Goal: Task Accomplishment & Management: Complete application form

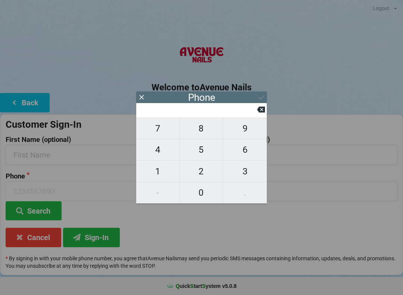
scroll to position [28, 0]
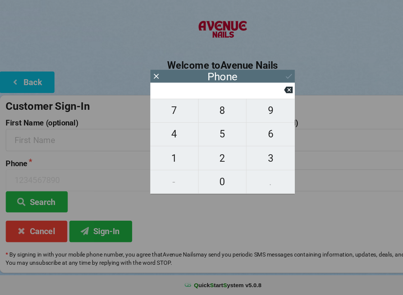
click at [239, 163] on span "3" at bounding box center [245, 171] width 44 height 16
type input "3"
click at [262, 106] on icon at bounding box center [261, 110] width 8 height 8
click at [239, 121] on span "9" at bounding box center [245, 129] width 44 height 16
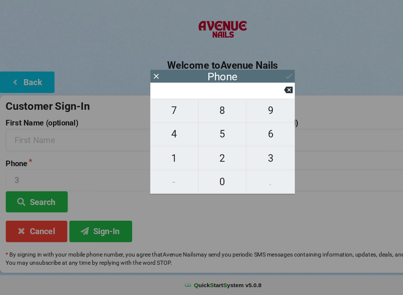
type input "9"
click at [209, 161] on button "2" at bounding box center [202, 171] width 44 height 21
type input "92"
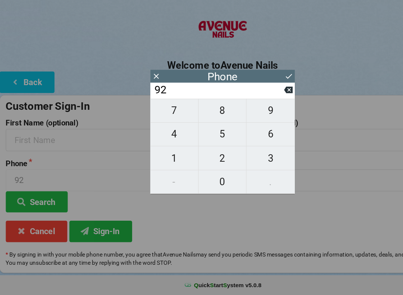
click at [161, 139] on button "4" at bounding box center [158, 149] width 44 height 21
type input "924"
click at [240, 142] on span "6" at bounding box center [245, 150] width 44 height 16
type input "9246"
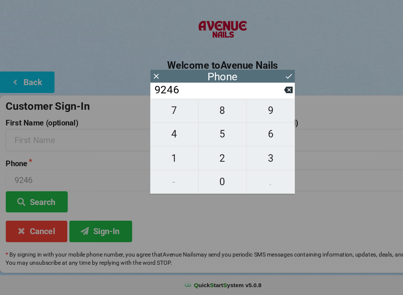
click at [259, 107] on icon at bounding box center [261, 110] width 8 height 6
click at [262, 107] on icon at bounding box center [261, 110] width 8 height 6
type input "9"
click at [201, 185] on span "0" at bounding box center [201, 193] width 43 height 16
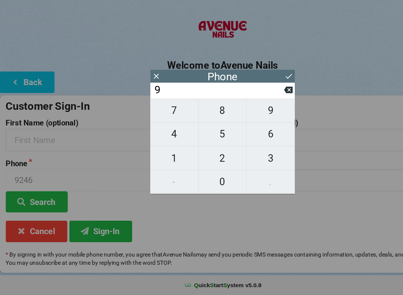
type input "90"
click at [154, 118] on button "7" at bounding box center [158, 129] width 44 height 22
type input "907"
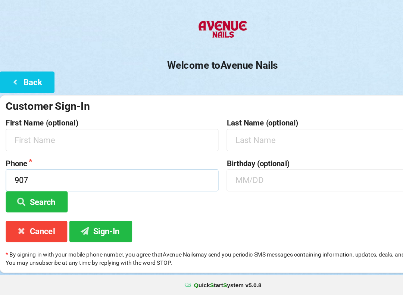
click at [40, 181] on input "907" at bounding box center [102, 191] width 192 height 20
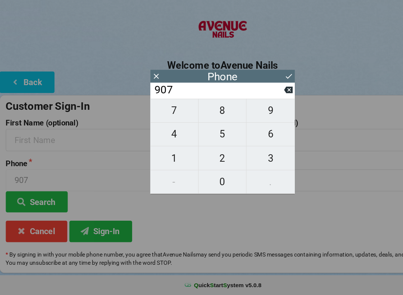
click at [259, 107] on icon at bounding box center [261, 110] width 8 height 6
type input "90"
click at [166, 142] on span "4" at bounding box center [157, 150] width 43 height 16
type input "904"
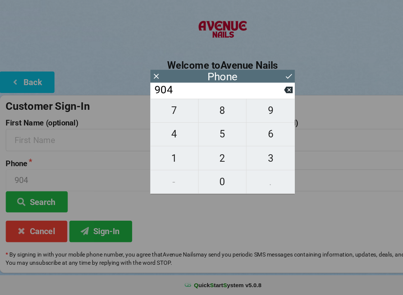
click at [237, 142] on span "6" at bounding box center [245, 150] width 44 height 16
type input "9046"
click at [196, 142] on span "5" at bounding box center [201, 150] width 43 height 16
type input "90465"
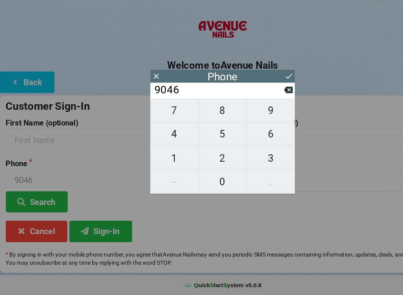
type input "90465"
click at [160, 163] on span "1" at bounding box center [157, 171] width 43 height 16
type input "904651"
click at [242, 142] on span "6" at bounding box center [245, 150] width 44 height 16
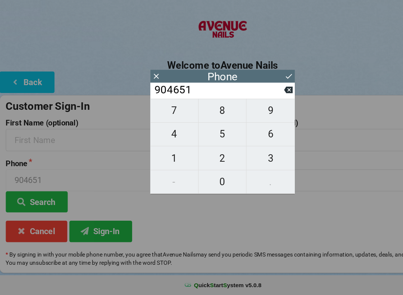
type input "9046516"
click at [234, 163] on span "3" at bounding box center [245, 171] width 44 height 16
type input "90465163"
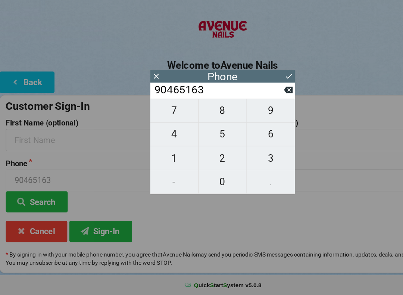
click at [203, 185] on span "0" at bounding box center [201, 193] width 43 height 16
type input "904651630"
click at [239, 163] on span "3" at bounding box center [245, 171] width 44 height 16
type input "9046516303"
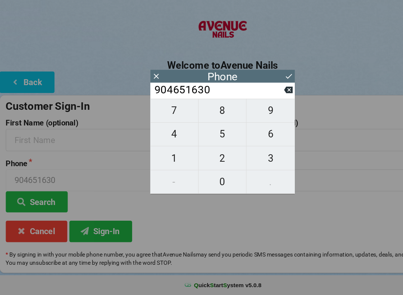
type input "9046516303"
click at [258, 93] on icon at bounding box center [262, 97] width 8 height 8
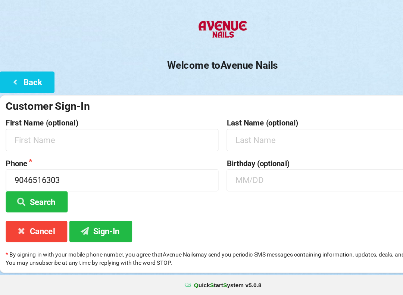
click at [42, 201] on button "Search" at bounding box center [34, 210] width 56 height 19
click at [32, 201] on button "Search" at bounding box center [34, 210] width 56 height 19
click at [84, 145] on input "text" at bounding box center [102, 155] width 192 height 20
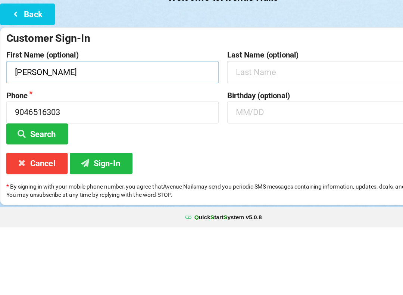
type input "[PERSON_NAME]"
click at [256, 181] on input "text" at bounding box center [301, 191] width 192 height 20
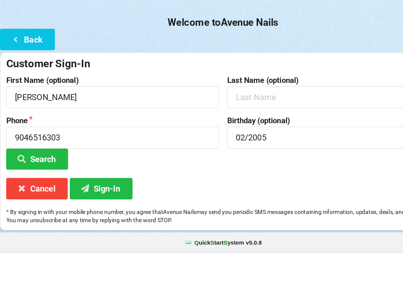
click at [89, 228] on button "Sign-In" at bounding box center [91, 237] width 57 height 19
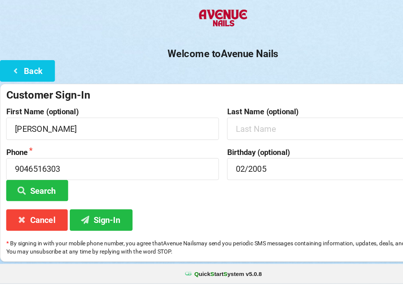
click at [94, 228] on button "Sign-In" at bounding box center [91, 237] width 57 height 19
click at [103, 228] on button "Sign-In" at bounding box center [91, 237] width 57 height 19
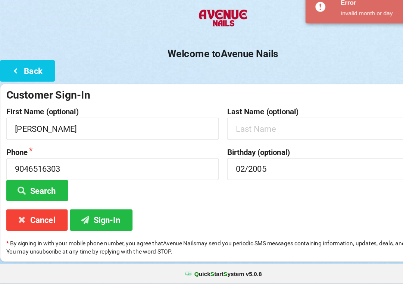
click at [103, 228] on button "Sign-In" at bounding box center [91, 237] width 57 height 19
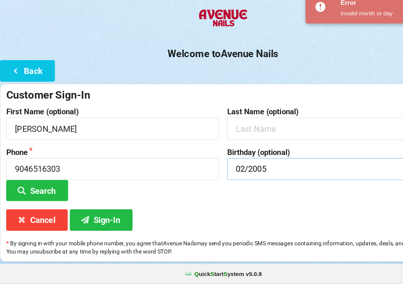
click at [268, 181] on input "02/2005" at bounding box center [301, 191] width 192 height 20
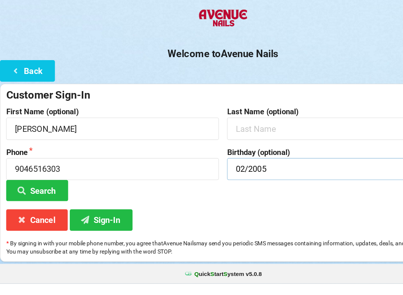
scroll to position [0, 0]
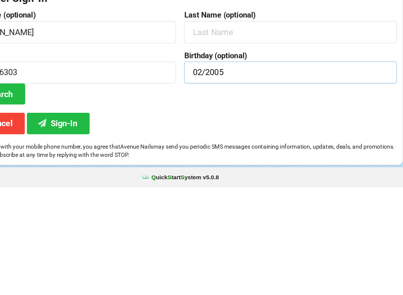
click at [227, 181] on input "02/2005" at bounding box center [301, 191] width 192 height 20
type input "0"
type input "02/19"
click at [66, 228] on button "Sign-In" at bounding box center [91, 237] width 57 height 19
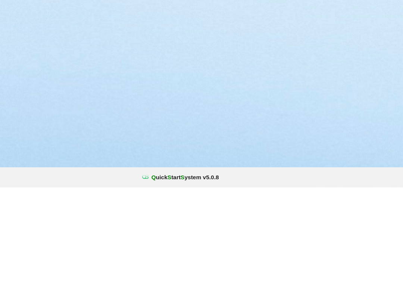
click at [128, 97] on button "Returning Customer Sign-In" at bounding box center [153, 108] width 108 height 22
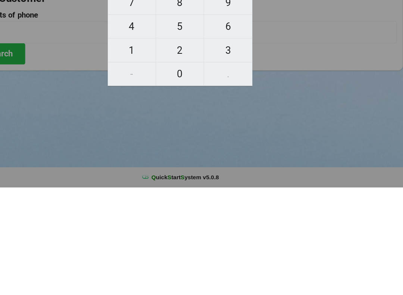
click at [136, 124] on div "7 8 9 4 5 6 1 2 3 - 0 ." at bounding box center [201, 161] width 131 height 86
click at [136, 127] on div "7 8 9 4 5 6 1 2 3 - 0 ." at bounding box center [201, 161] width 131 height 86
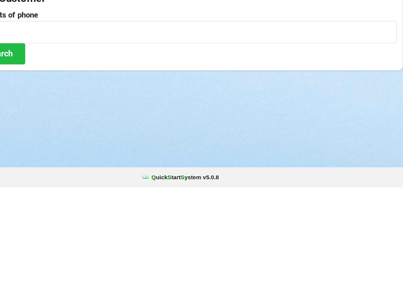
click at [168, 144] on div "Logout Logout Sign-In Welcome to Avenue Nails Back Search Customer Last 4 digit…" at bounding box center [201, 147] width 403 height 295
click at [56, 136] on label "Last 4 digits of phone" at bounding box center [202, 139] width 392 height 7
click at [12, 165] on button "Search" at bounding box center [34, 174] width 56 height 19
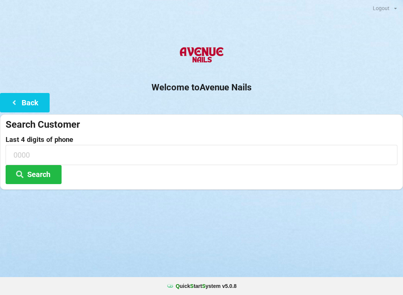
click at [28, 109] on button "Back" at bounding box center [25, 102] width 50 height 19
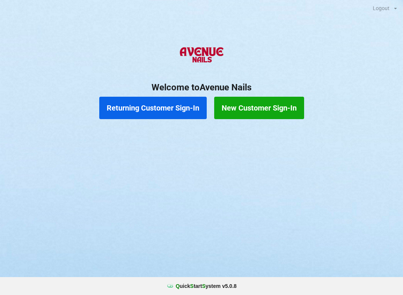
click at [153, 111] on button "Returning Customer Sign-In" at bounding box center [153, 108] width 108 height 22
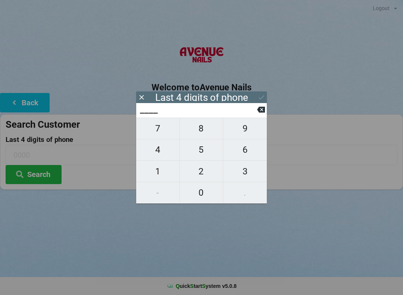
click at [158, 154] on span "4" at bounding box center [157, 150] width 43 height 16
type input "4___"
click at [200, 173] on span "2" at bounding box center [201, 171] width 43 height 16
type input "42__"
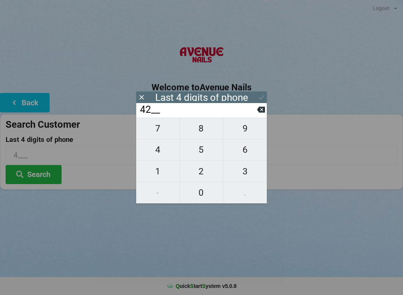
type input "42__"
click at [200, 197] on span "0" at bounding box center [201, 193] width 43 height 16
type input "420_"
click at [198, 194] on span "0" at bounding box center [201, 193] width 43 height 16
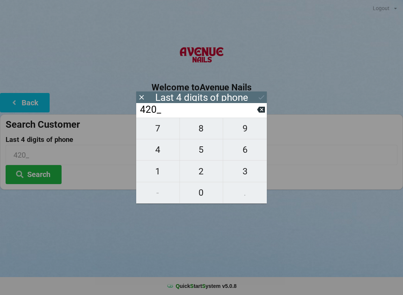
type input "4200"
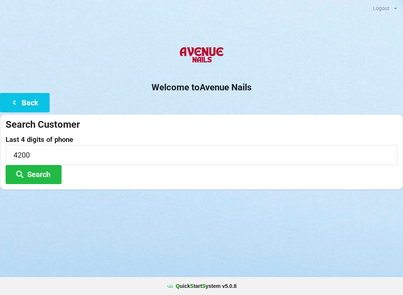
click at [46, 176] on button "Search" at bounding box center [34, 174] width 56 height 19
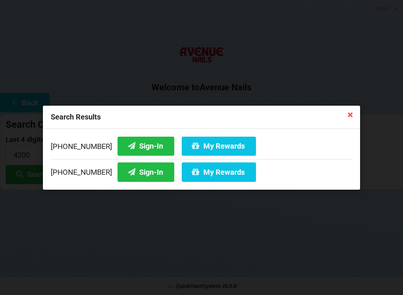
click at [135, 169] on button "Sign-In" at bounding box center [146, 171] width 57 height 19
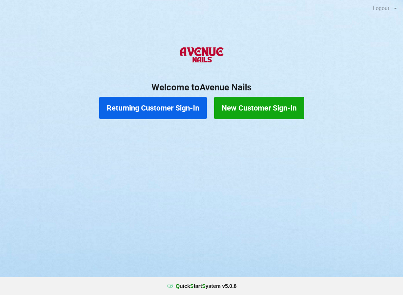
click at [156, 106] on button "Returning Customer Sign-In" at bounding box center [153, 108] width 108 height 22
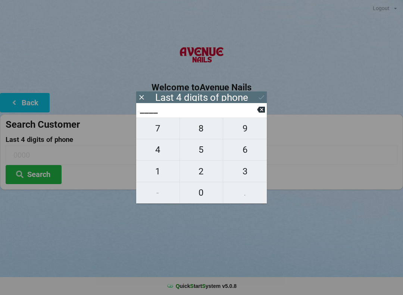
click at [248, 136] on span "9" at bounding box center [245, 129] width 44 height 16
type input "9___"
click at [160, 154] on span "4" at bounding box center [157, 150] width 43 height 16
type input "94__"
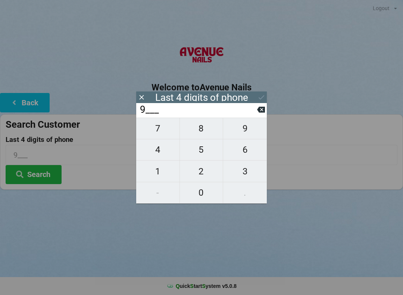
type input "94__"
click at [200, 178] on span "2" at bounding box center [201, 171] width 43 height 16
type input "942_"
click at [158, 130] on span "7" at bounding box center [157, 129] width 43 height 16
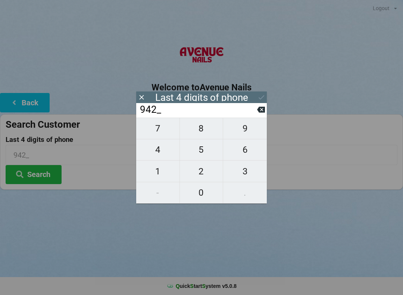
type input "9427"
click at [261, 96] on icon at bounding box center [262, 97] width 8 height 8
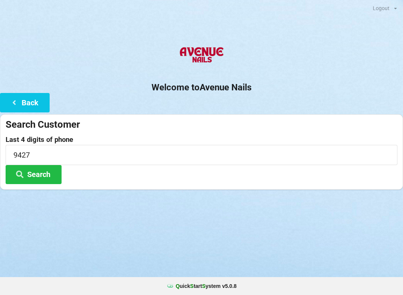
click at [40, 171] on button "Search" at bounding box center [34, 174] width 56 height 19
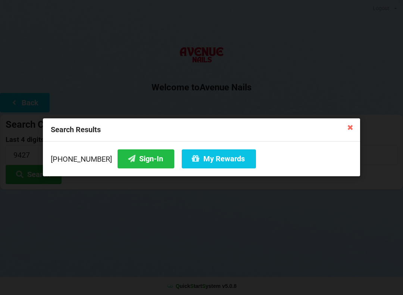
click at [137, 159] on button "Sign-In" at bounding box center [146, 158] width 57 height 19
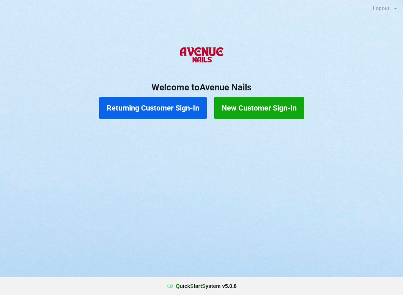
click at [140, 114] on button "Returning Customer Sign-In" at bounding box center [153, 108] width 108 height 22
